Goal: Task Accomplishment & Management: Complete application form

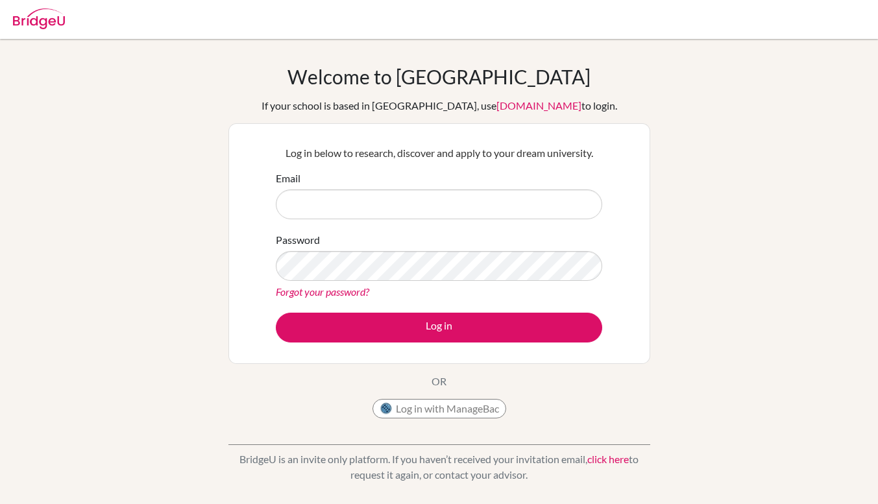
click at [404, 209] on input "Email" at bounding box center [439, 204] width 326 height 30
type input "[EMAIL_ADDRESS][DOMAIN_NAME]"
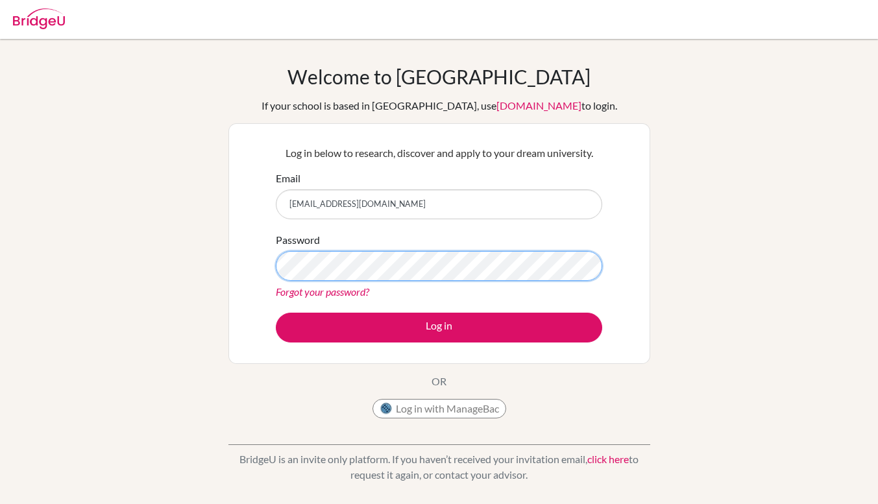
click at [276, 313] on button "Log in" at bounding box center [439, 328] width 326 height 30
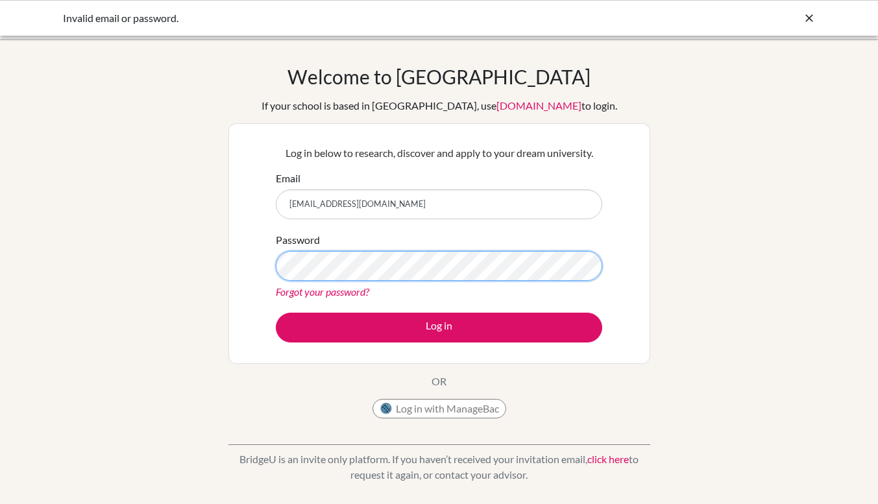
click at [276, 313] on button "Log in" at bounding box center [439, 328] width 326 height 30
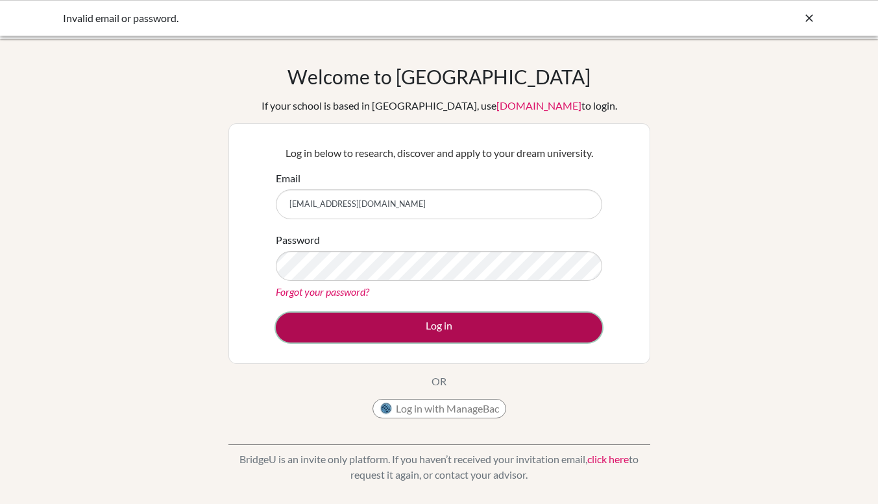
click at [455, 324] on button "Log in" at bounding box center [439, 328] width 326 height 30
